Goal: Information Seeking & Learning: Learn about a topic

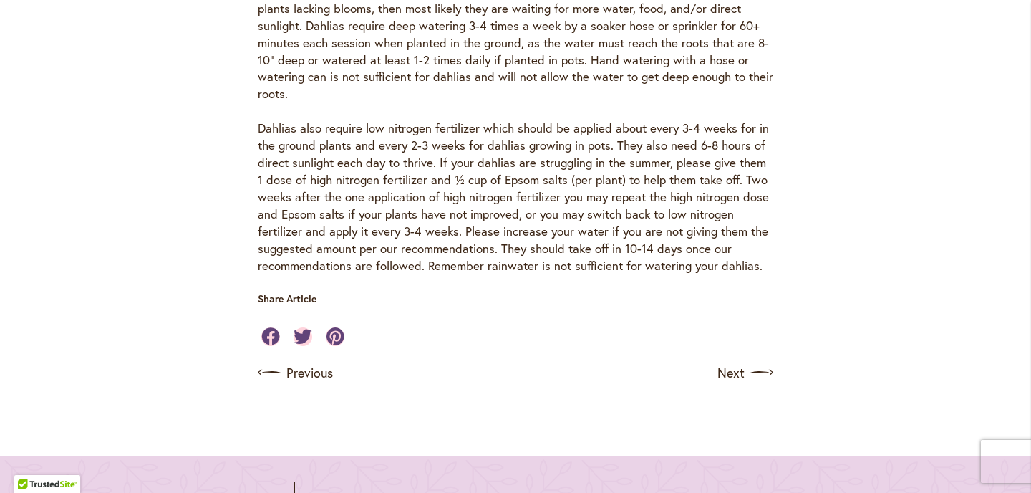
scroll to position [1535, 0]
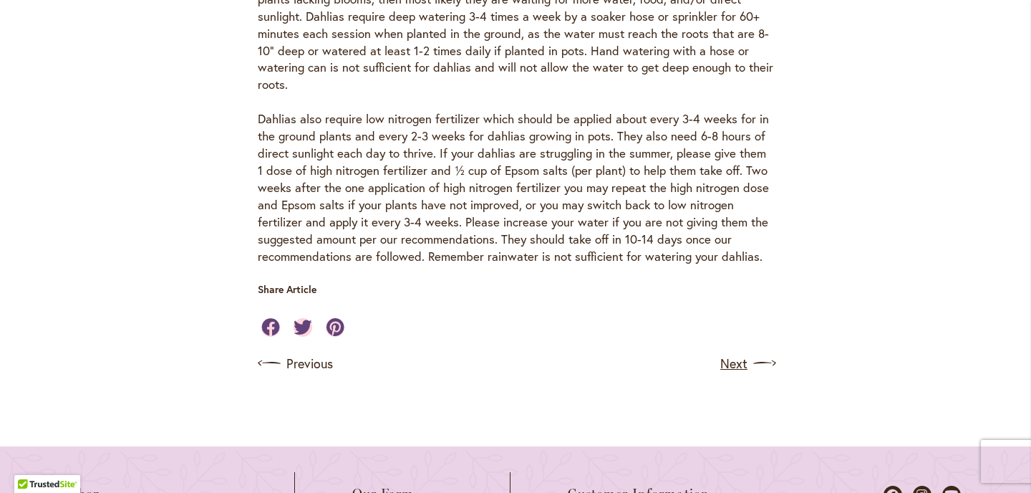
click at [731, 352] on link "Next" at bounding box center [746, 363] width 53 height 23
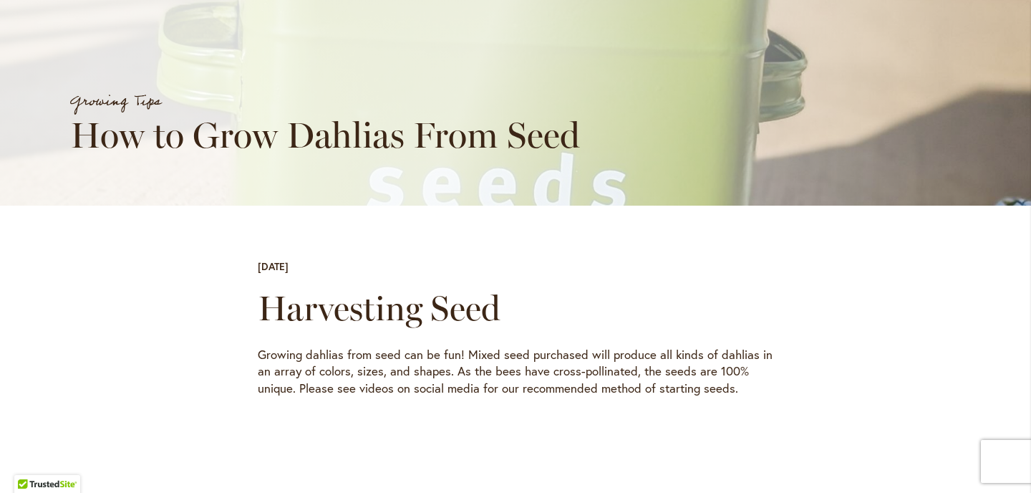
scroll to position [303, 0]
